Goal: Task Accomplishment & Management: Use online tool/utility

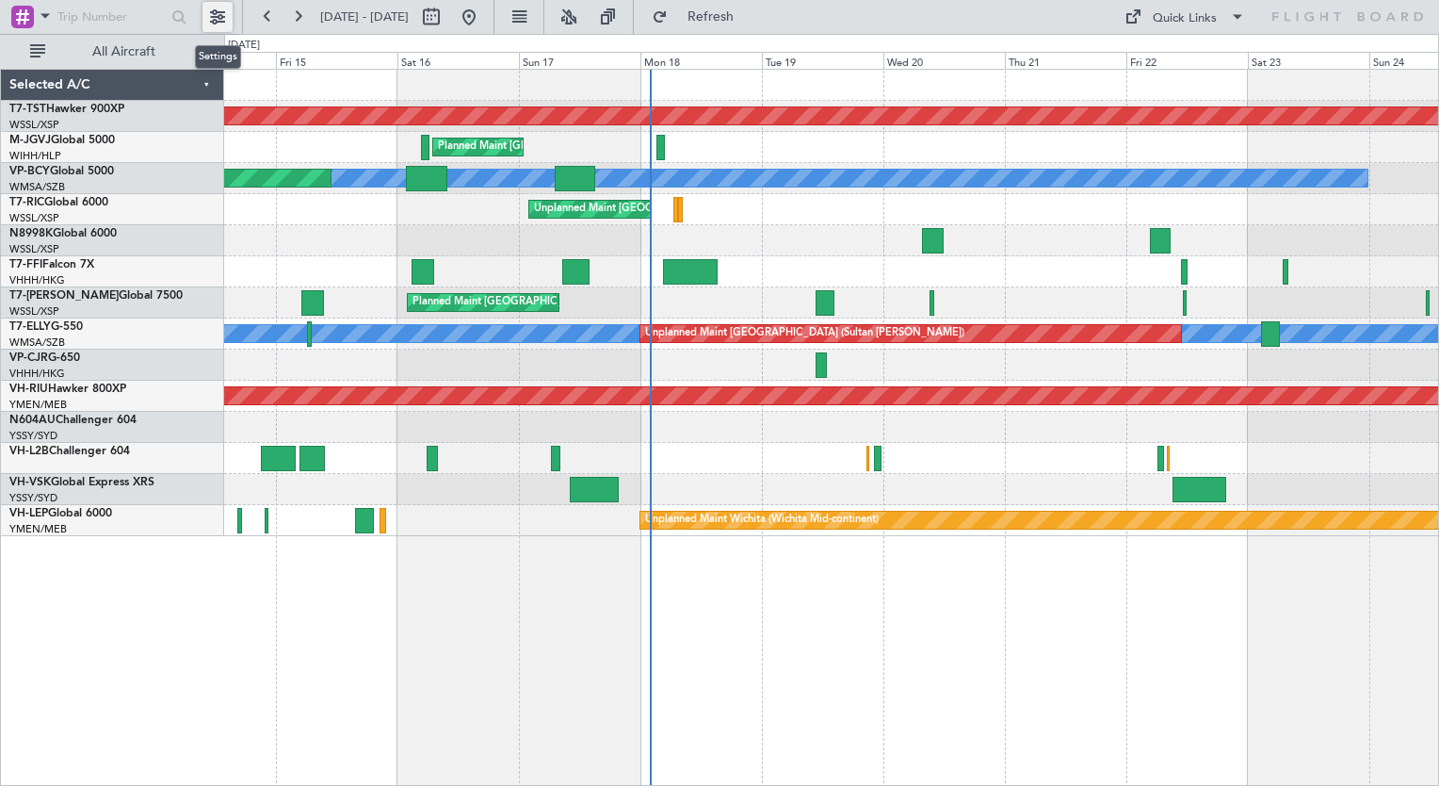
click at [220, 9] on button at bounding box center [218, 17] width 30 height 30
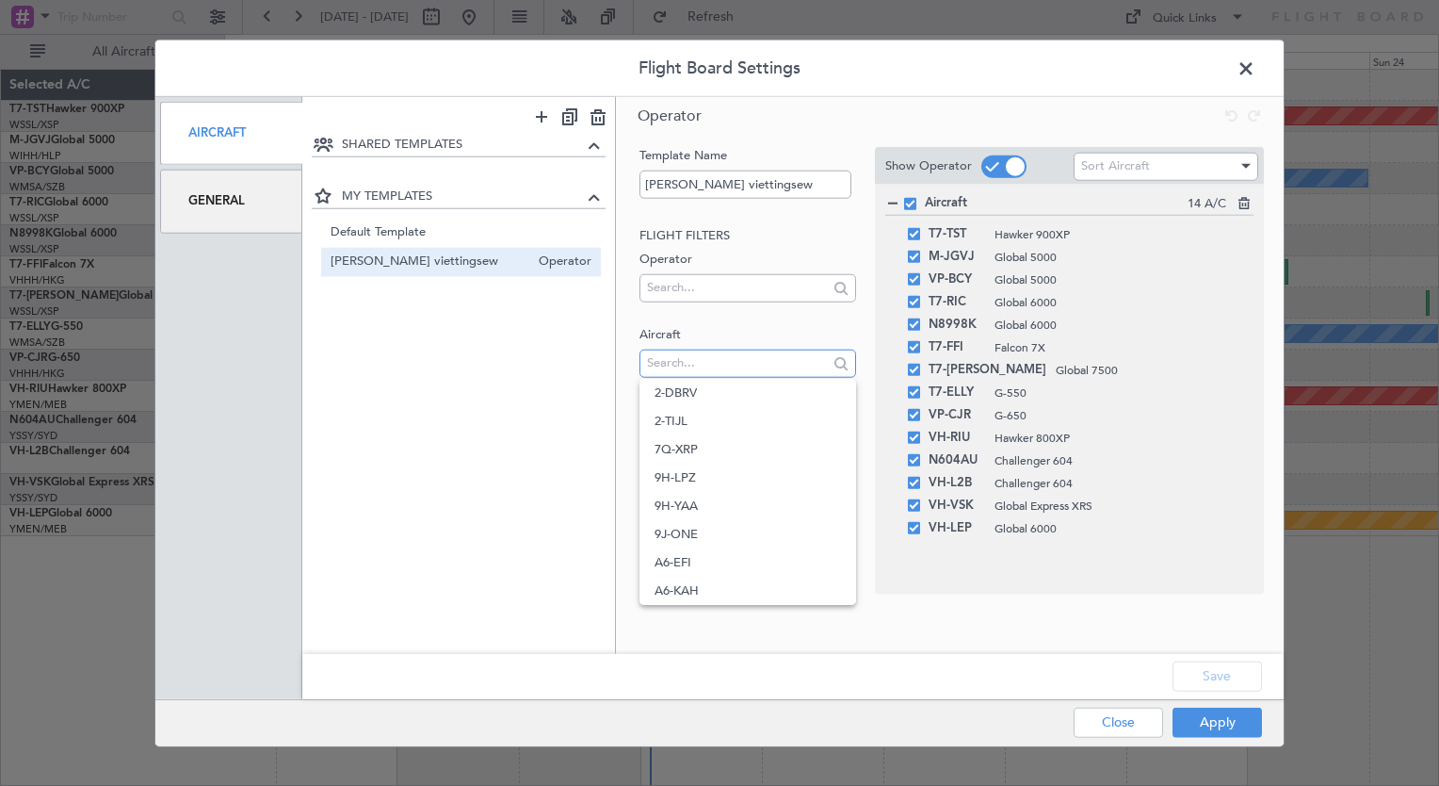
click at [681, 367] on input "text" at bounding box center [737, 362] width 180 height 28
type input "9h"
click at [629, 378] on div "Template Name TK viettingsew Flight filters Operator Aircraft 9h Trip filters S…" at bounding box center [950, 370] width 668 height 462
click at [1256, 68] on span at bounding box center [1256, 74] width 0 height 38
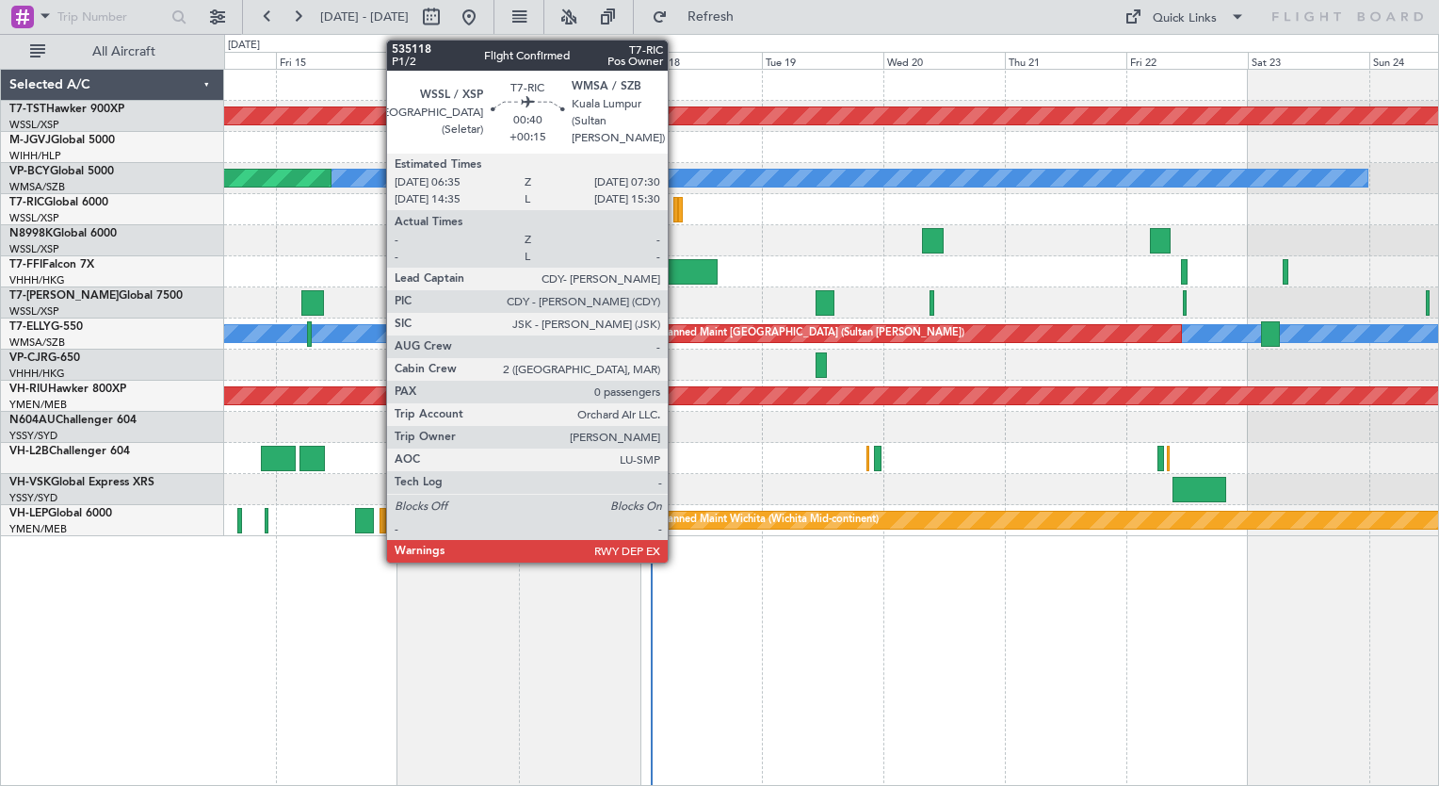
click at [676, 211] on div at bounding box center [675, 209] width 5 height 25
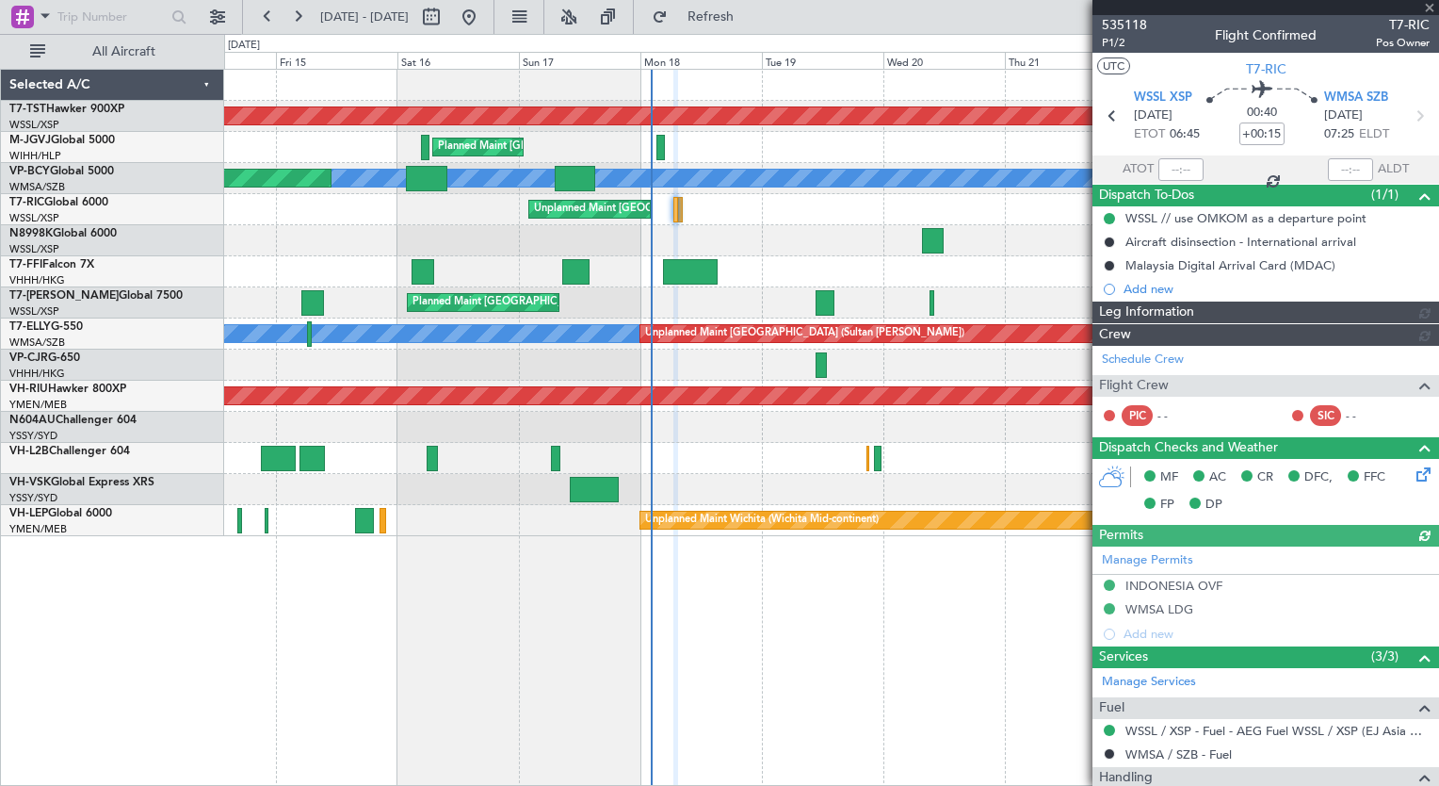
type input "[PERSON_NAME] (EYU)"
type input "A0727"
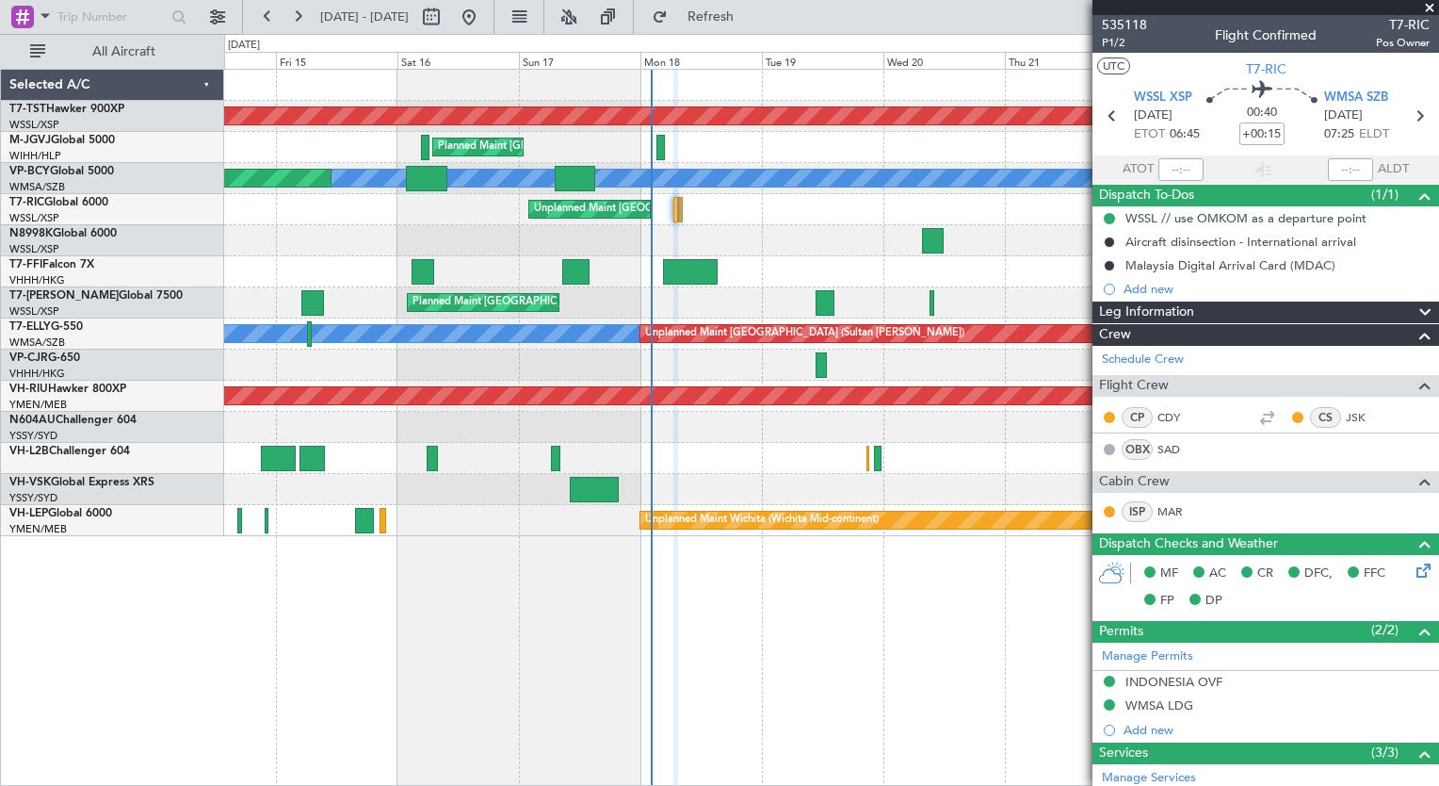
click at [725, 684] on div "Planned Maint [GEOGRAPHIC_DATA] (Seletar) Planned Maint [GEOGRAPHIC_DATA] (Sele…" at bounding box center [831, 427] width 1215 height 717
click at [531, 470] on div at bounding box center [831, 458] width 1214 height 31
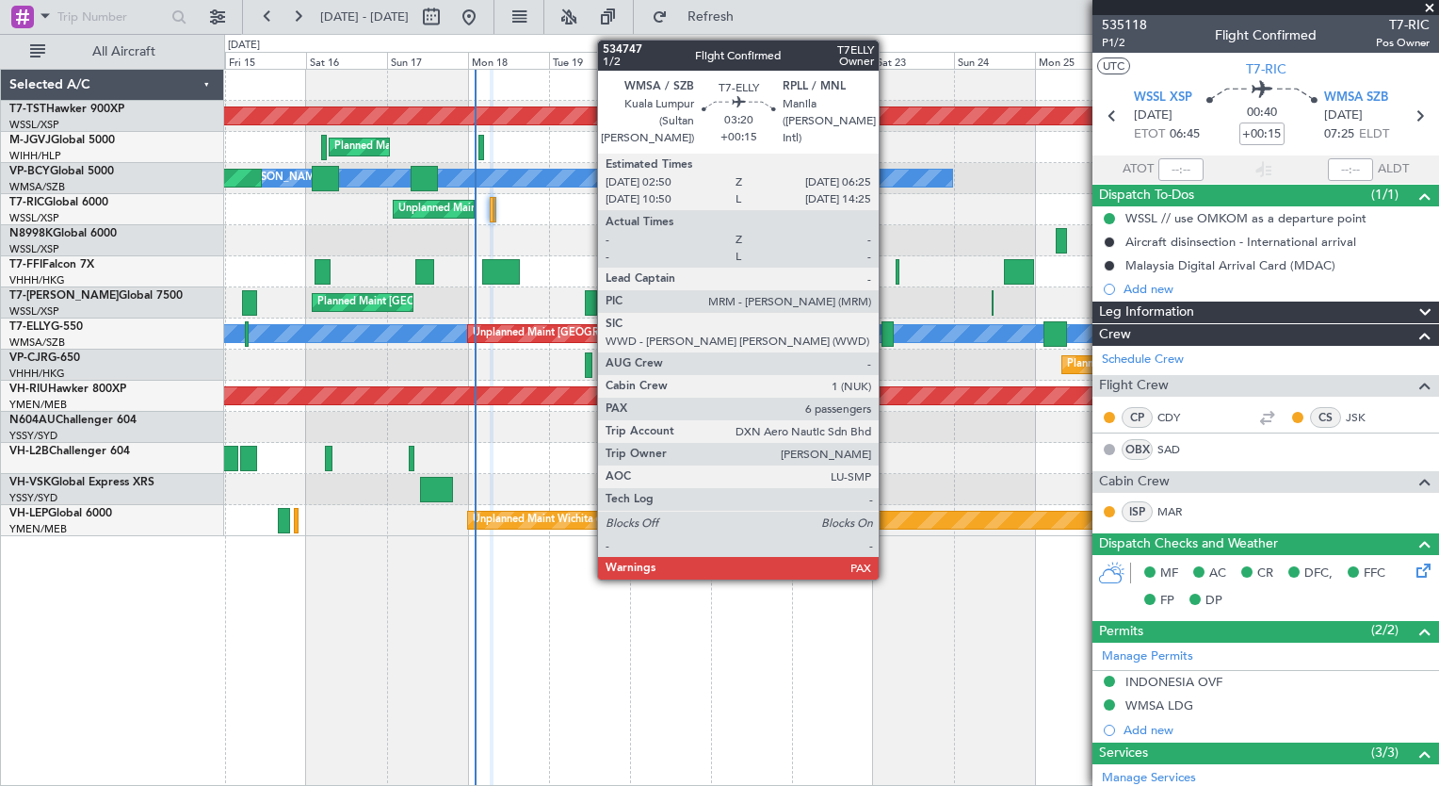
click at [887, 333] on div at bounding box center [888, 333] width 12 height 25
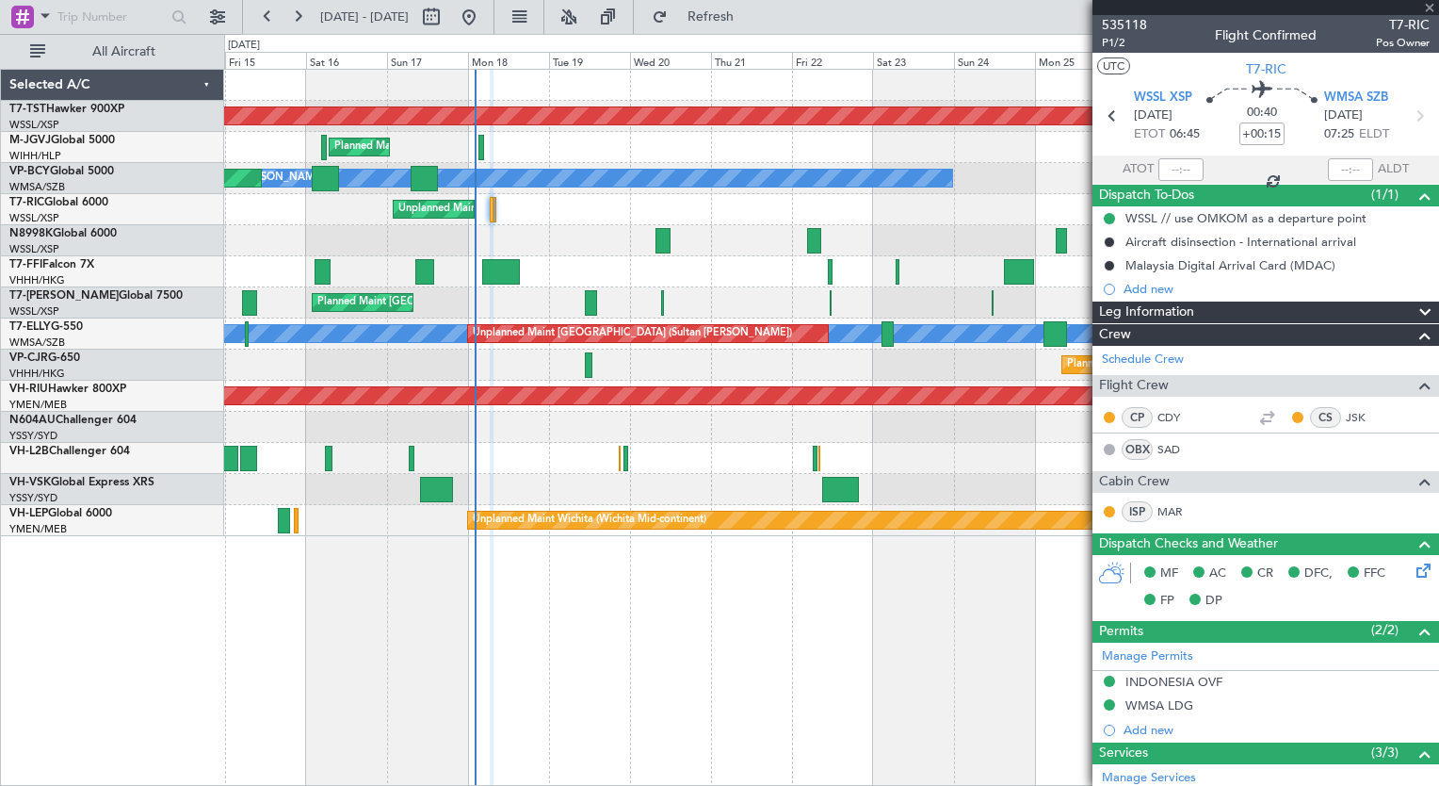
type input "6"
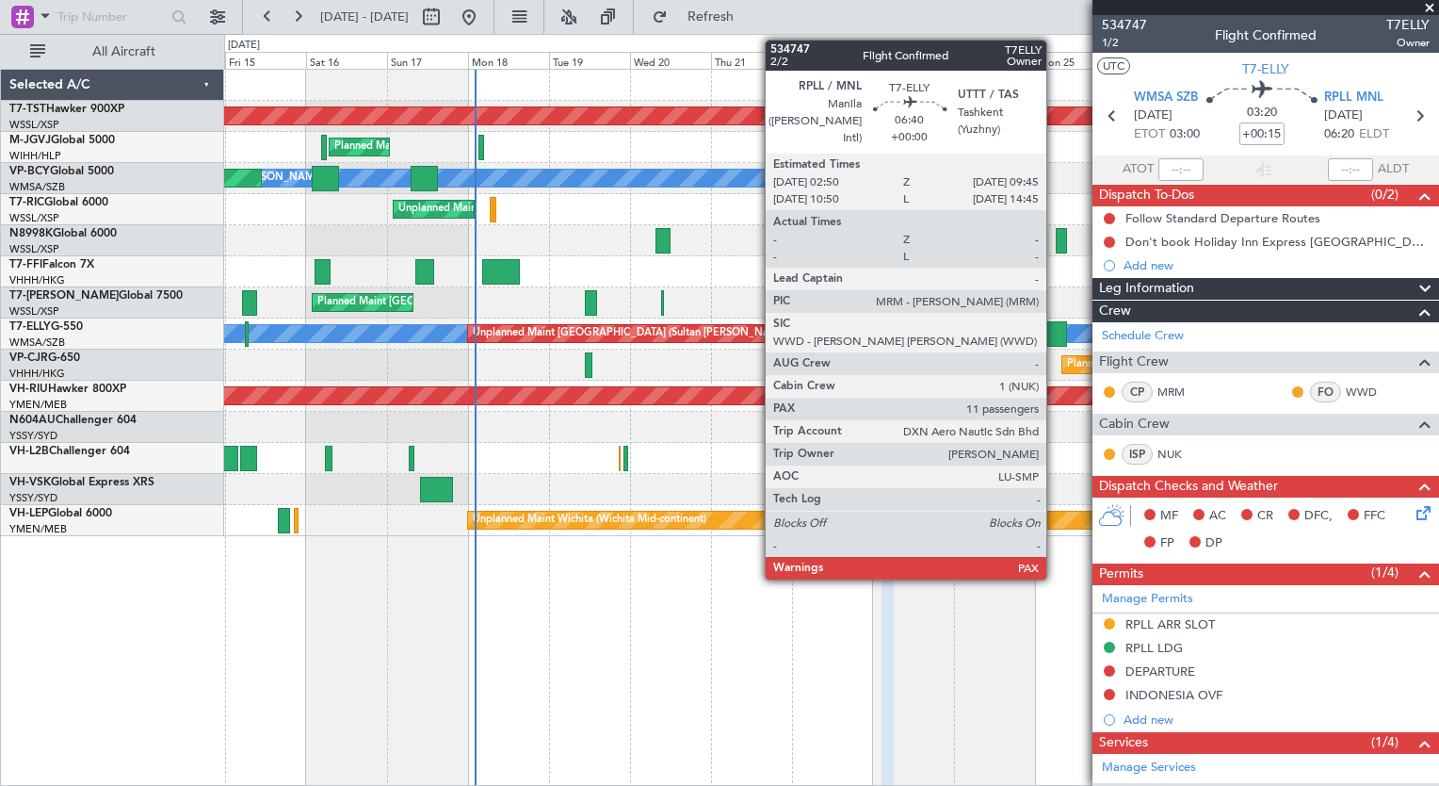
click at [1055, 331] on div at bounding box center [1056, 333] width 24 height 25
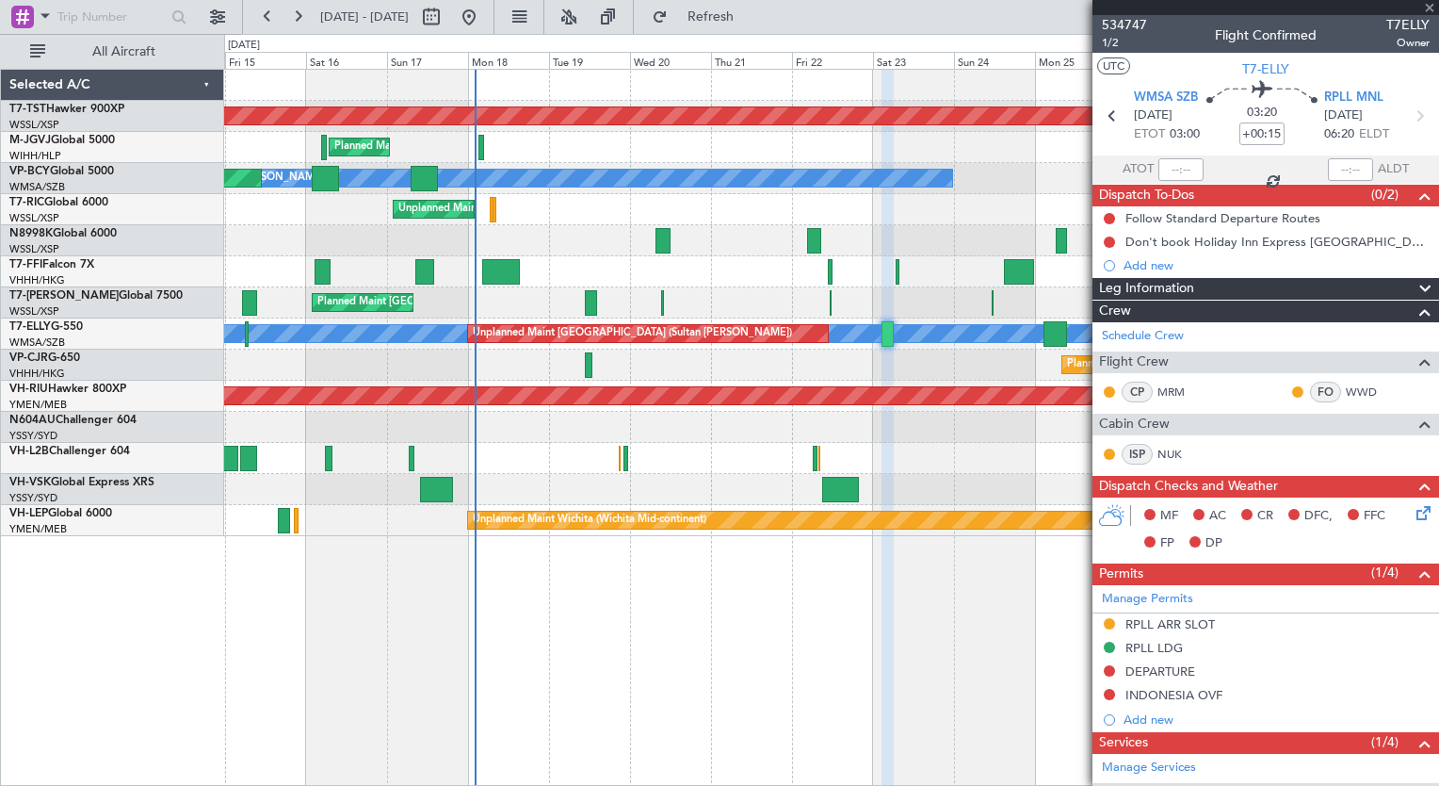
type input "11"
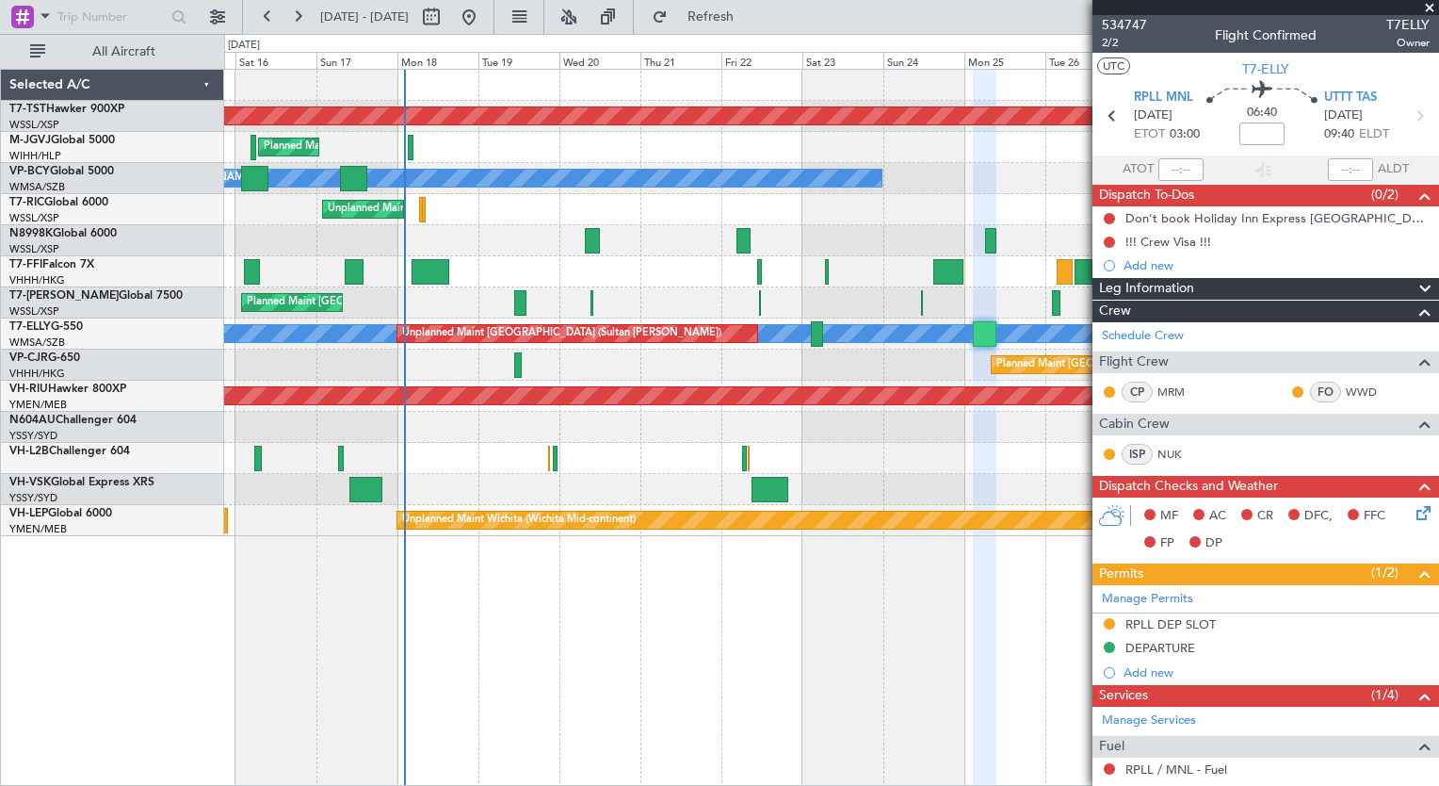
click at [749, 699] on div "Planned Maint [GEOGRAPHIC_DATA] (Seletar) Planned Maint [GEOGRAPHIC_DATA] (Sele…" at bounding box center [831, 427] width 1215 height 717
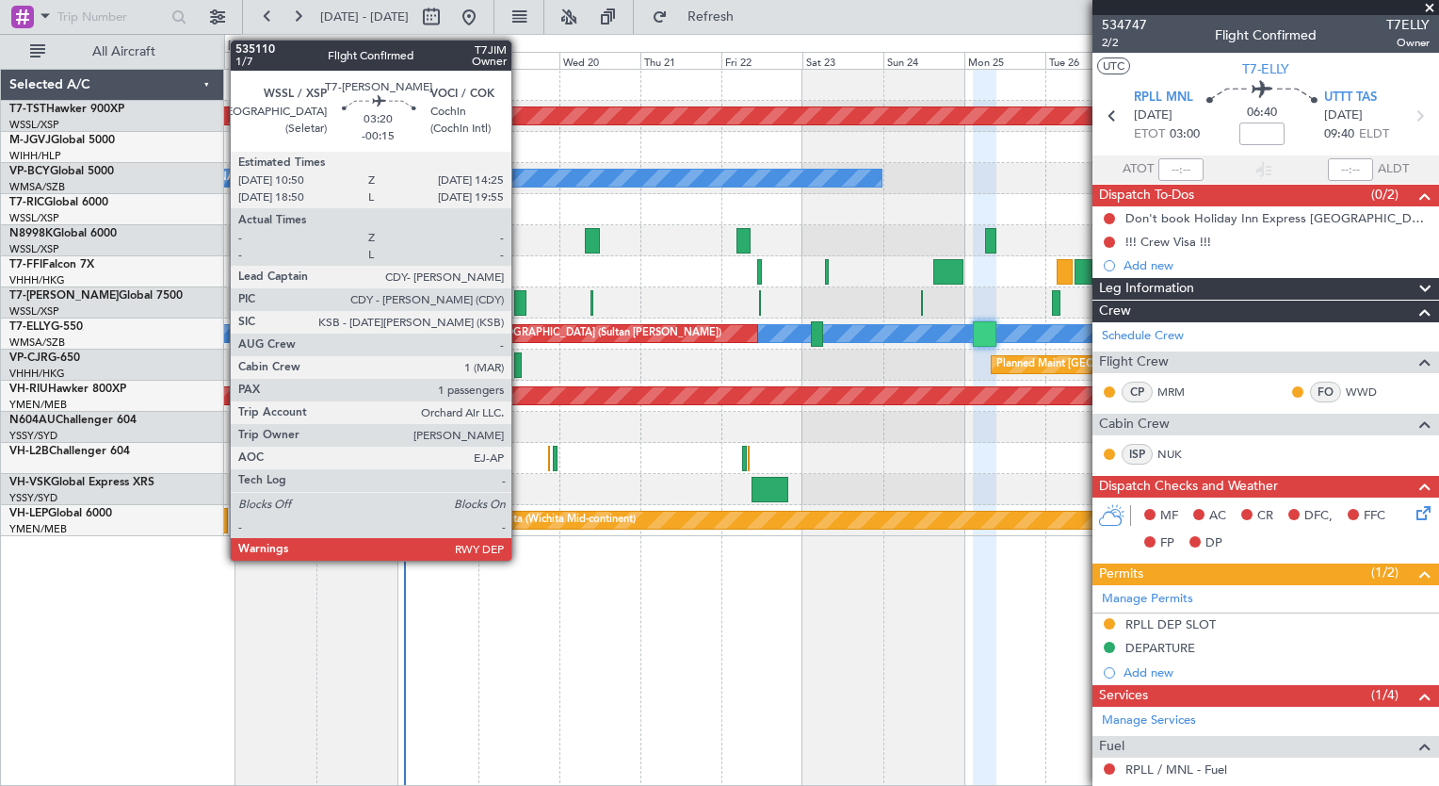
click at [520, 300] on div at bounding box center [520, 302] width 12 height 25
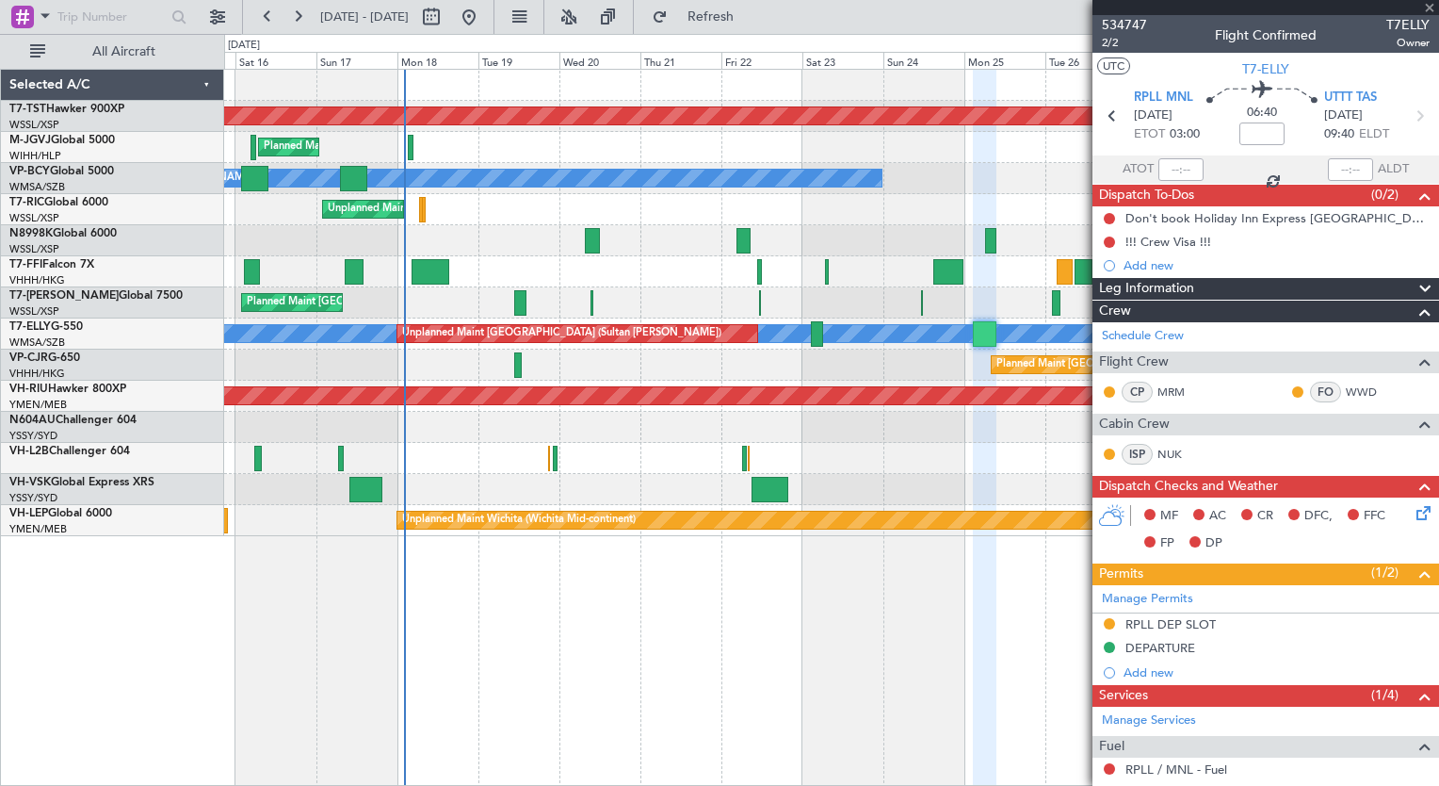
type input "-00:15"
type input "1"
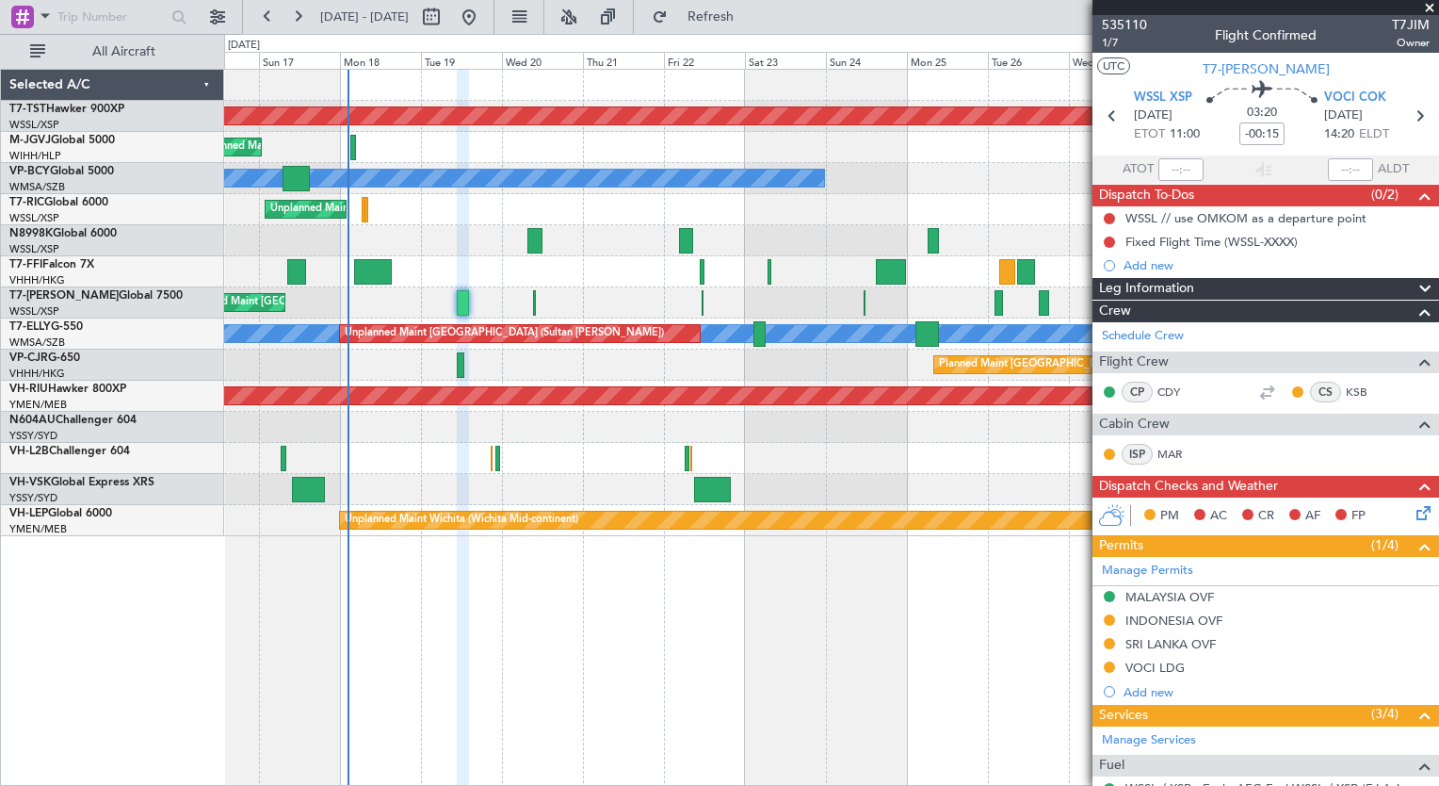
click at [455, 656] on div "Planned Maint [GEOGRAPHIC_DATA] (Seletar) Planned Maint [GEOGRAPHIC_DATA] (Sele…" at bounding box center [831, 427] width 1215 height 717
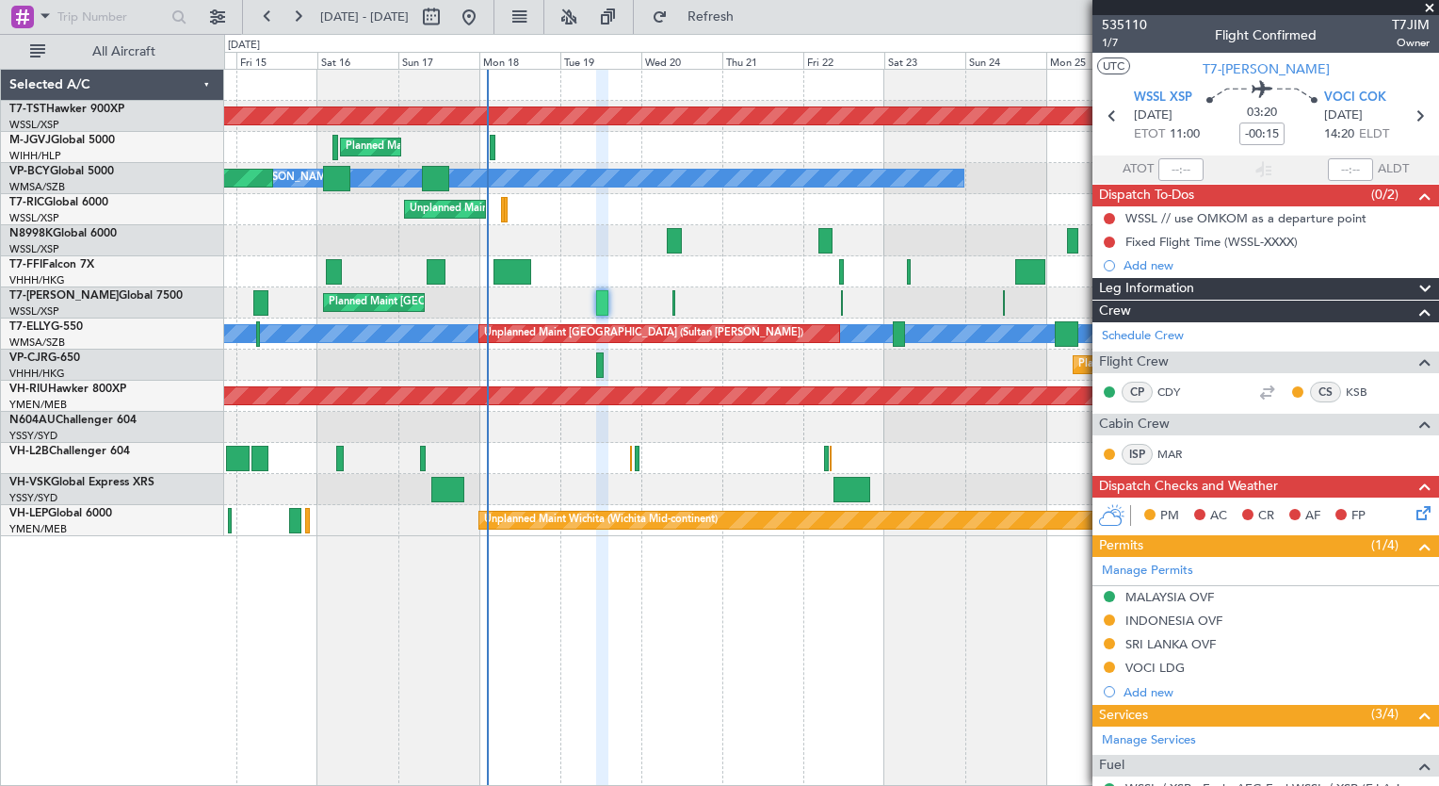
click at [941, 652] on div "Planned Maint [GEOGRAPHIC_DATA] (Seletar) Planned Maint [GEOGRAPHIC_DATA] (Sele…" at bounding box center [831, 427] width 1215 height 717
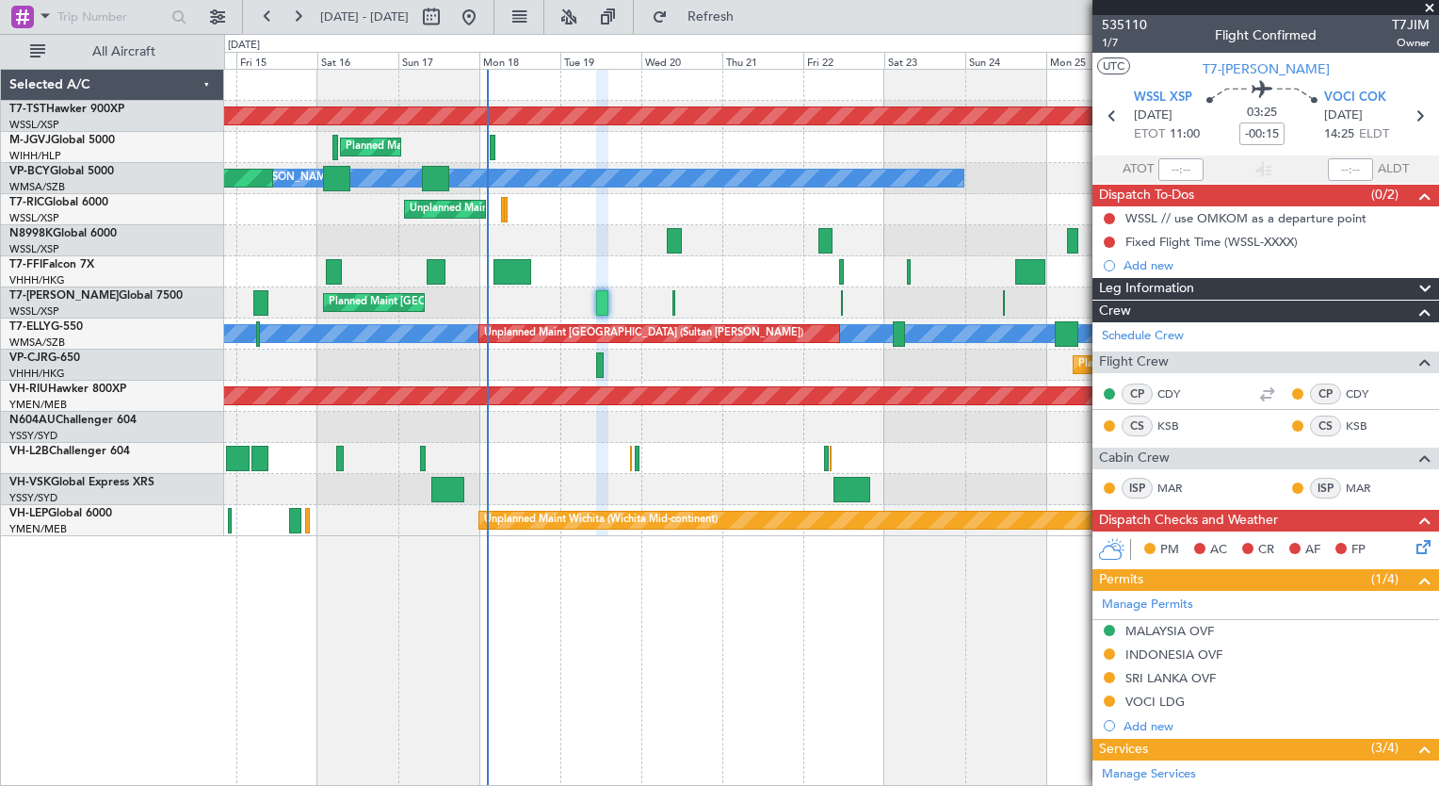
type input "-00:10"
